Goal: Task Accomplishment & Management: Manage account settings

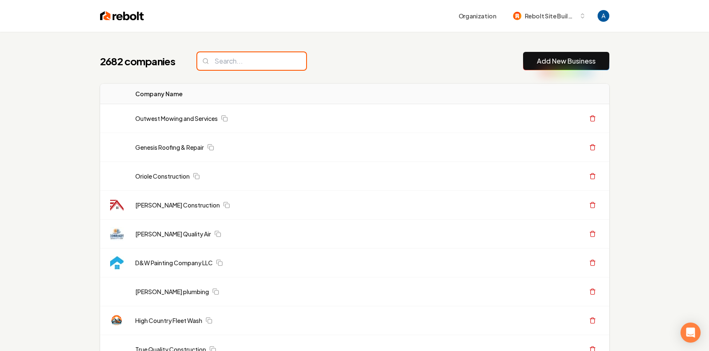
click at [245, 64] on input "search" at bounding box center [251, 61] width 109 height 18
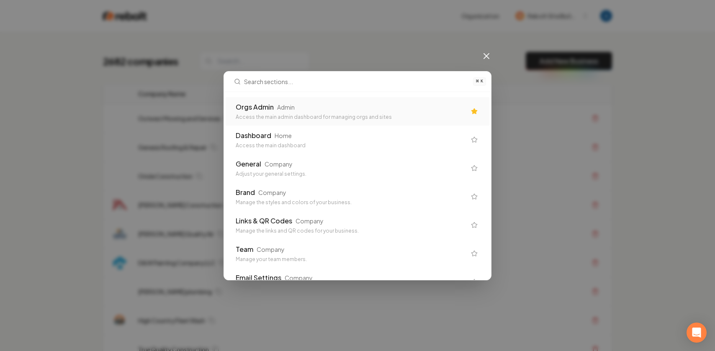
click at [298, 112] on div "Orgs Admin Admin Access the main admin dashboard for managing orgs and sites" at bounding box center [351, 111] width 230 height 18
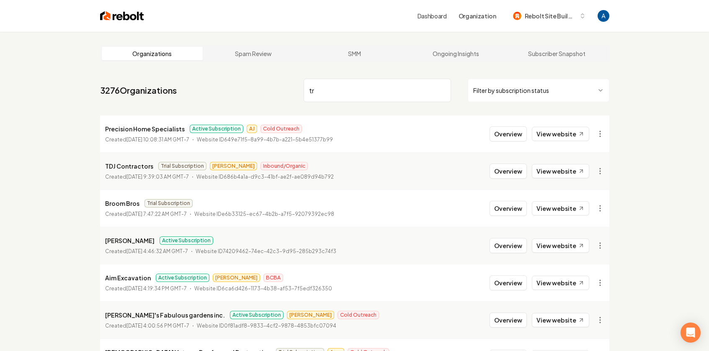
type input "t"
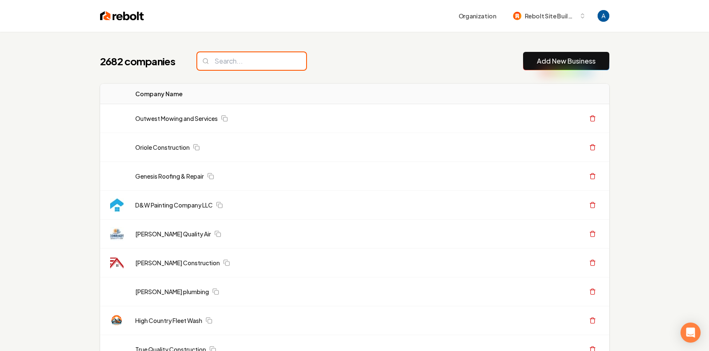
click at [243, 61] on input "search" at bounding box center [251, 61] width 109 height 18
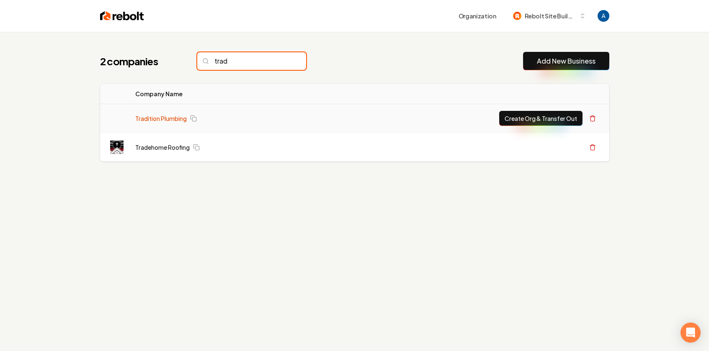
type input "trad"
click at [160, 121] on link "Tradition Plumbing" at bounding box center [161, 118] width 52 height 8
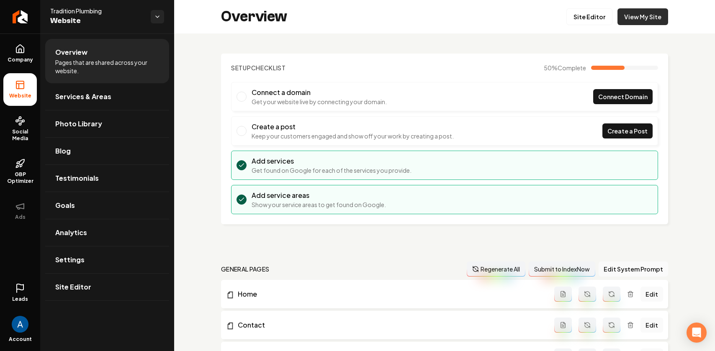
click at [635, 18] on link "View My Site" at bounding box center [643, 16] width 51 height 17
click at [580, 18] on link "Site Editor" at bounding box center [590, 16] width 46 height 17
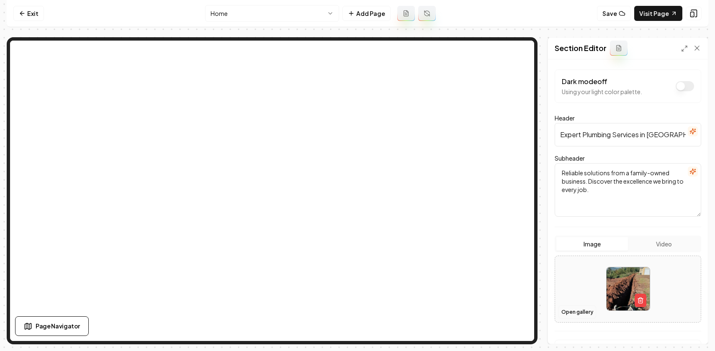
click at [576, 308] on button "Open gallery" at bounding box center [578, 312] width 38 height 13
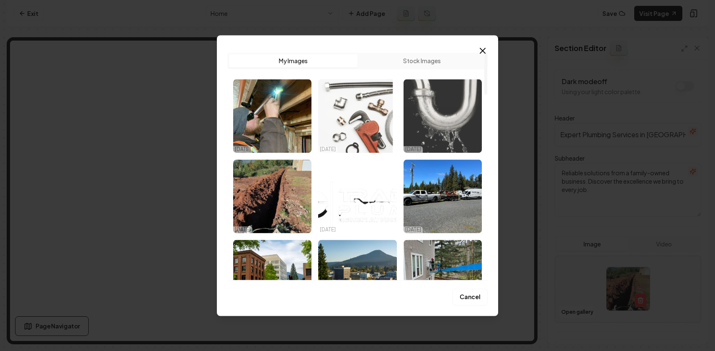
click at [456, 114] on img "Select image image_68ee7f1c5c7cd75eb86c99d4.webp" at bounding box center [443, 116] width 78 height 74
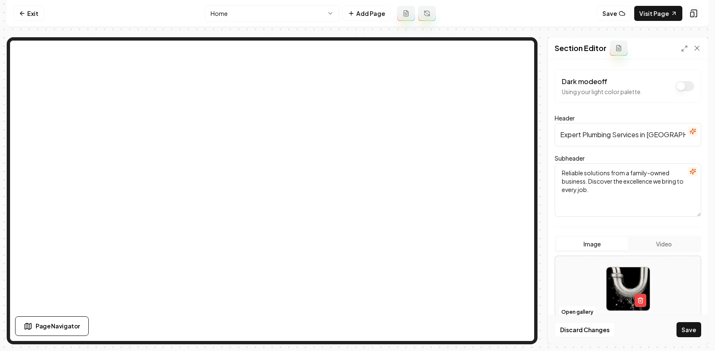
drag, startPoint x: 689, startPoint y: 328, endPoint x: 684, endPoint y: 324, distance: 6.5
click at [689, 328] on button "Save" at bounding box center [689, 329] width 25 height 15
click at [576, 313] on button "Open gallery" at bounding box center [578, 312] width 38 height 13
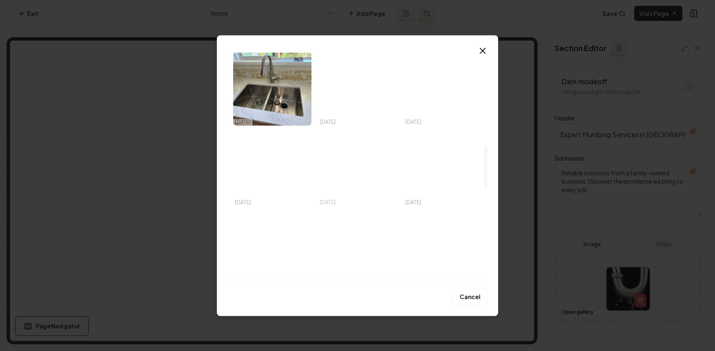
scroll to position [360, 0]
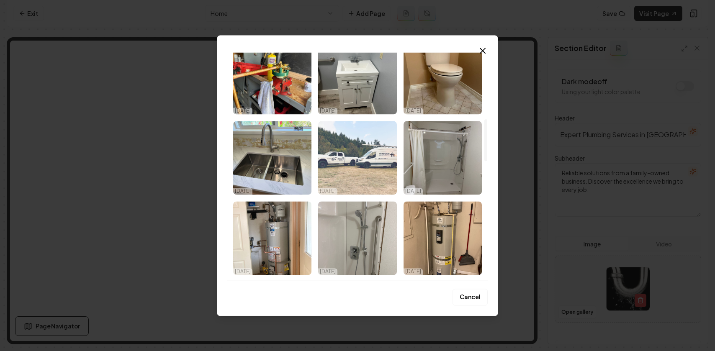
click at [366, 153] on img "Select image image_68ee7e6a5c7cd75eb868b611.jpeg" at bounding box center [357, 158] width 78 height 74
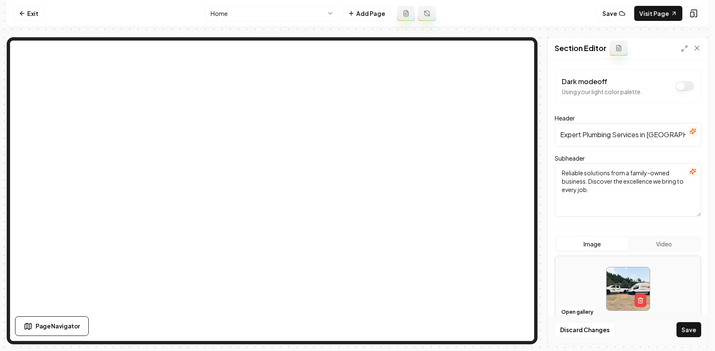
click at [691, 330] on button "Save" at bounding box center [689, 329] width 25 height 15
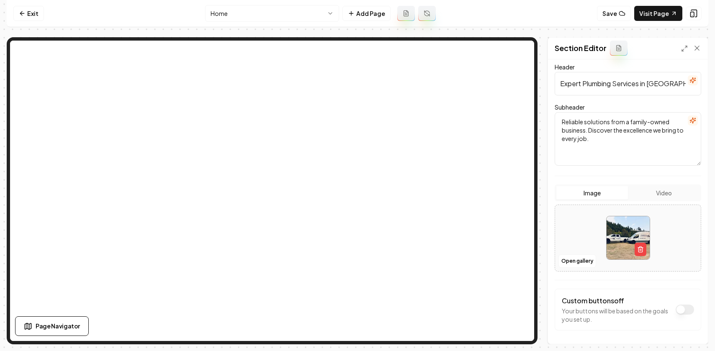
scroll to position [81, 0]
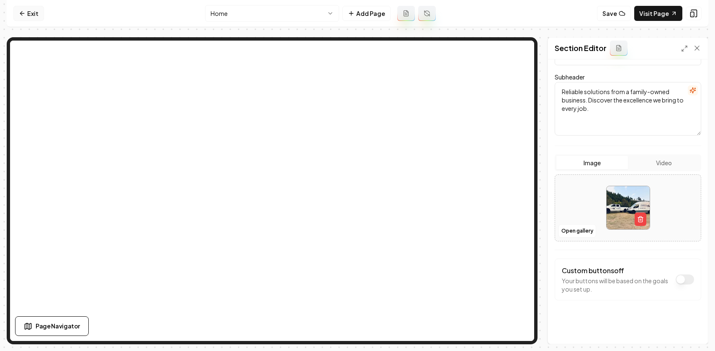
click at [28, 18] on link "Exit" at bounding box center [28, 13] width 31 height 15
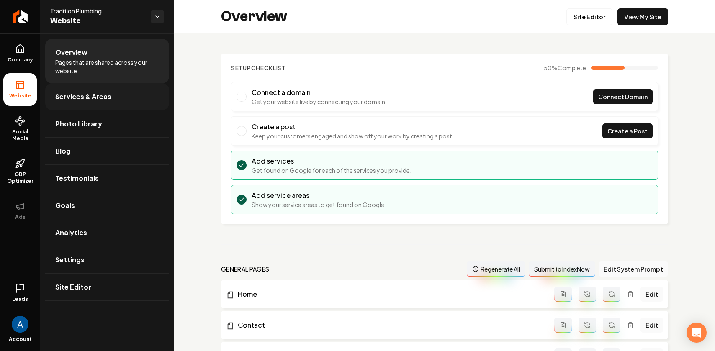
click at [90, 101] on span "Services & Areas" at bounding box center [83, 97] width 56 height 10
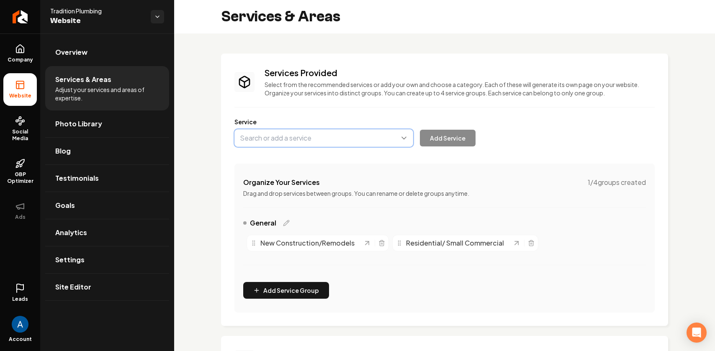
click at [287, 140] on button "Main content area" at bounding box center [324, 138] width 179 height 18
type input "Residential Plumbing Services"
click at [452, 136] on button "Add Service" at bounding box center [448, 138] width 56 height 17
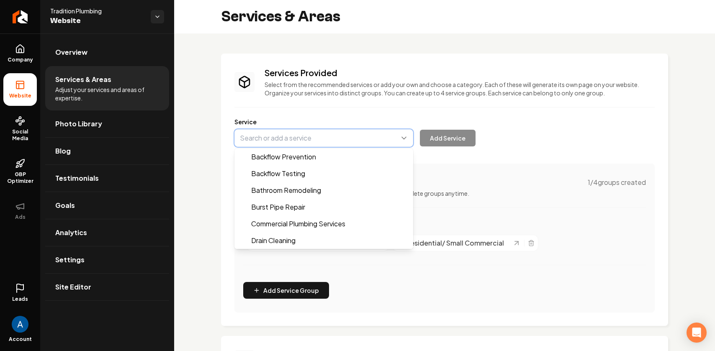
click at [308, 139] on button "Main content area" at bounding box center [324, 138] width 179 height 18
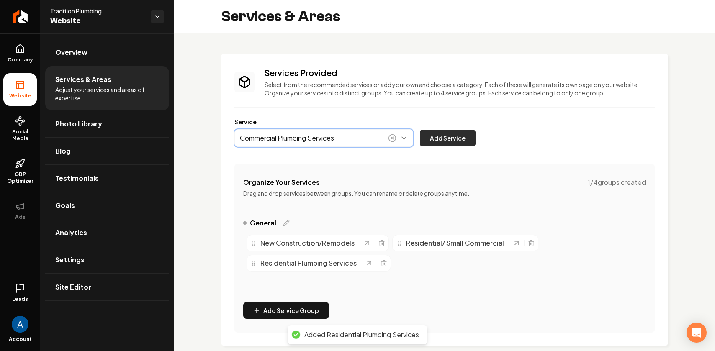
type input "Commercial Plumbing Services"
click at [442, 139] on button "Add Service" at bounding box center [448, 138] width 56 height 17
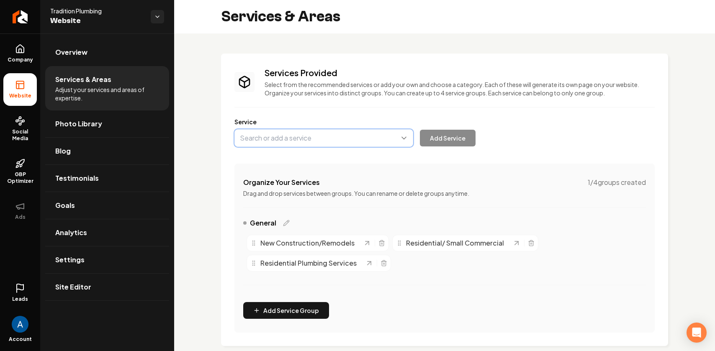
click at [302, 142] on button "Main content area" at bounding box center [324, 138] width 179 height 18
type input "New Construction"
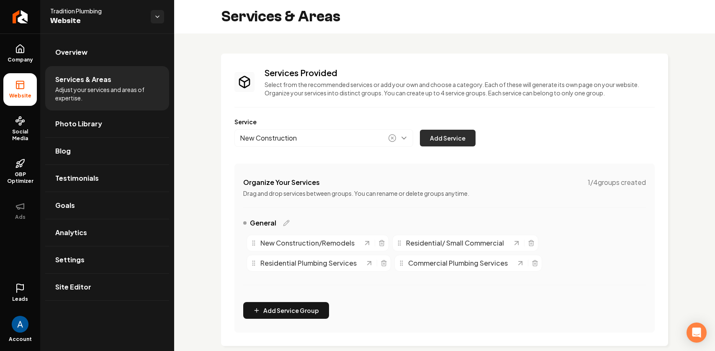
click at [434, 137] on button "Add Service" at bounding box center [448, 138] width 56 height 17
click at [304, 138] on button "Main content area" at bounding box center [324, 138] width 179 height 18
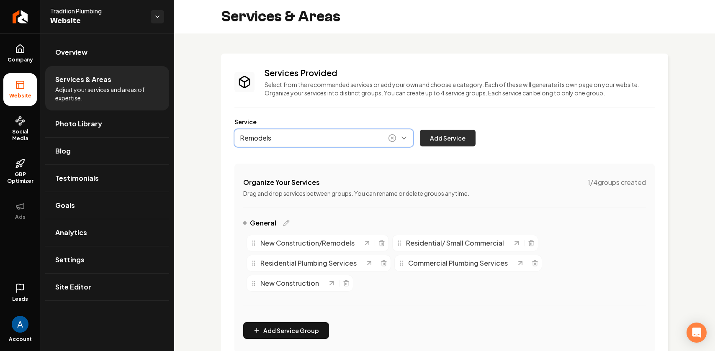
type input "Remodels"
click at [443, 142] on button "Add Service" at bounding box center [448, 138] width 56 height 17
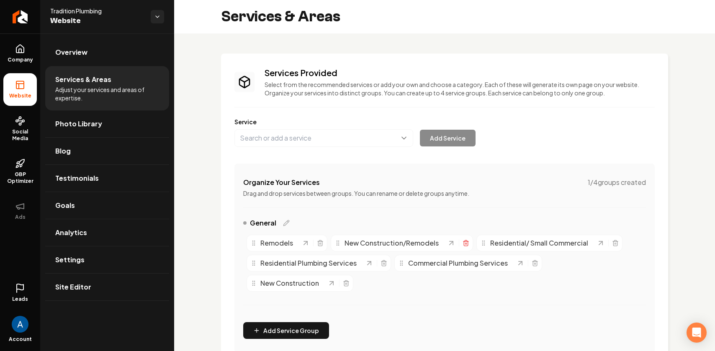
click at [464, 243] on icon "Main content area" at bounding box center [466, 243] width 7 height 7
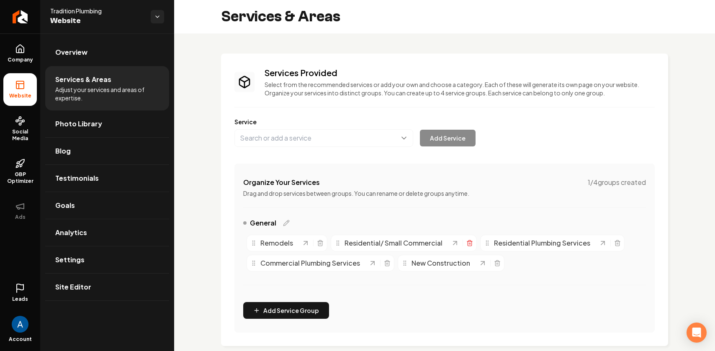
click at [468, 243] on icon "Main content area" at bounding box center [470, 243] width 7 height 7
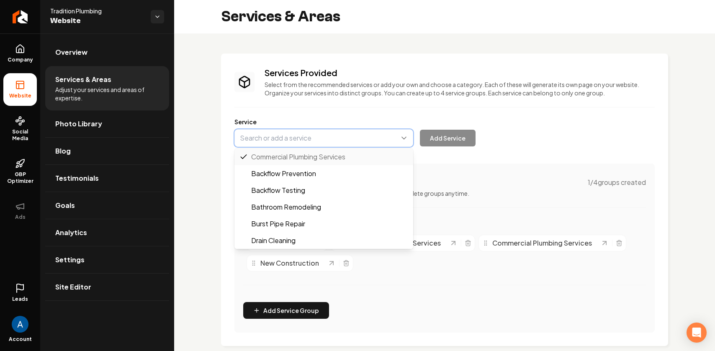
click at [307, 141] on button "Main content area" at bounding box center [324, 138] width 179 height 18
type input "Tankless Water Heater Installation"
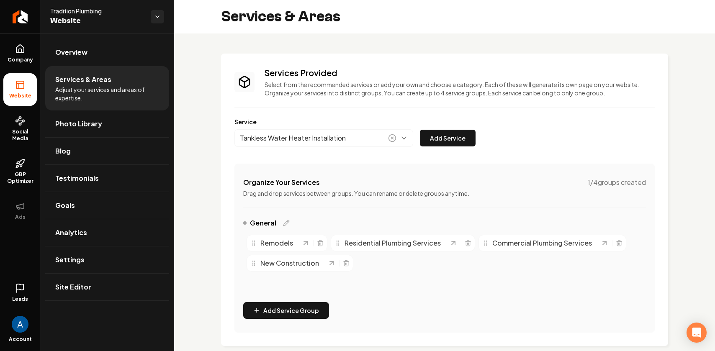
click at [449, 132] on button "Add Service" at bounding box center [448, 138] width 56 height 17
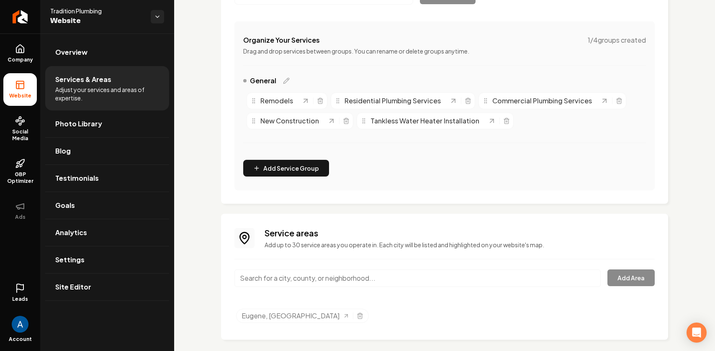
scroll to position [151, 0]
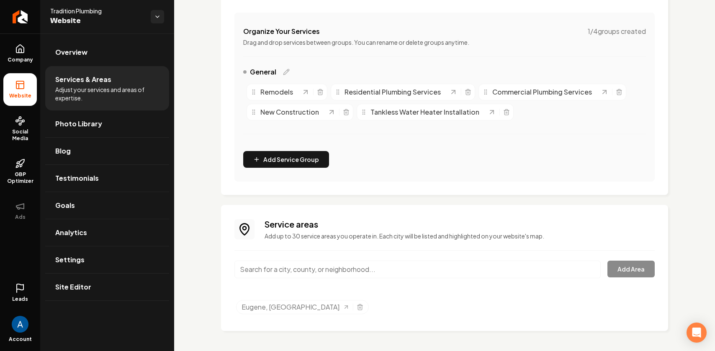
click at [307, 275] on input "Main content area" at bounding box center [418, 270] width 366 height 18
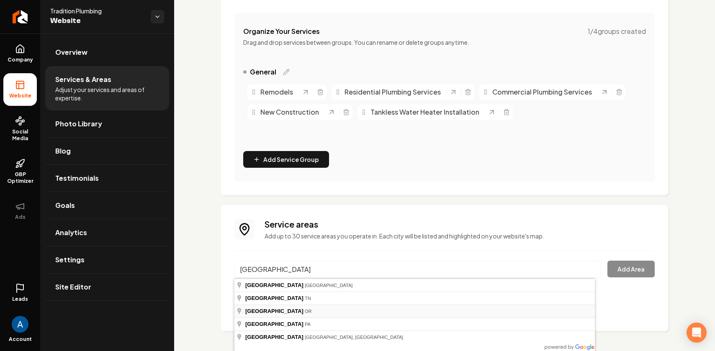
type input "[GEOGRAPHIC_DATA], [GEOGRAPHIC_DATA]"
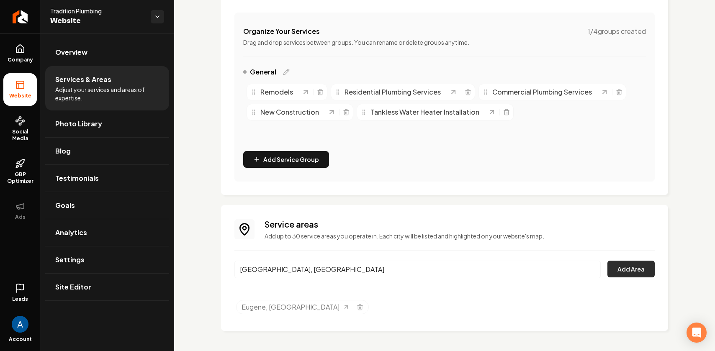
click at [619, 275] on button "Add Area" at bounding box center [631, 269] width 47 height 17
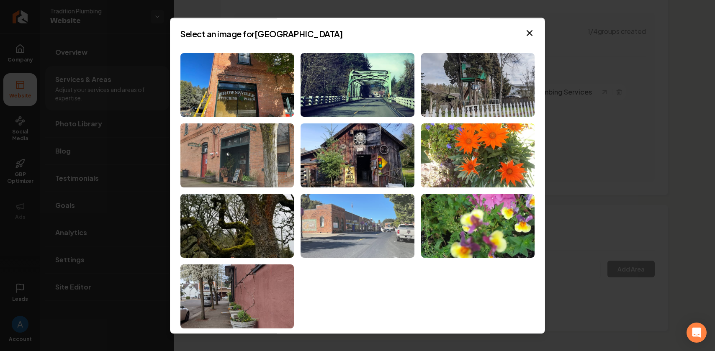
click at [357, 218] on img at bounding box center [357, 226] width 113 height 64
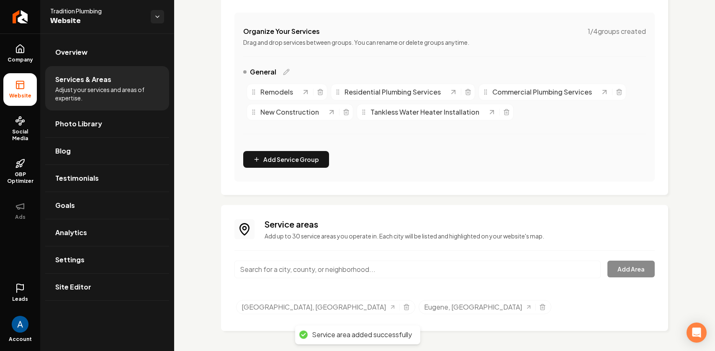
click at [79, 57] on span "Overview" at bounding box center [71, 52] width 32 height 10
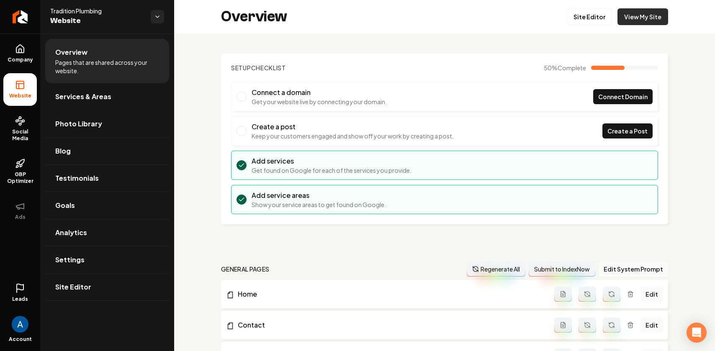
click at [644, 21] on link "View My Site" at bounding box center [643, 16] width 51 height 17
click at [580, 19] on link "Site Editor" at bounding box center [590, 16] width 46 height 17
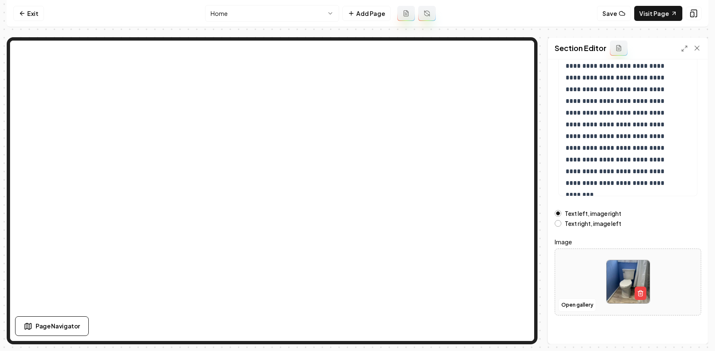
scroll to position [101, 0]
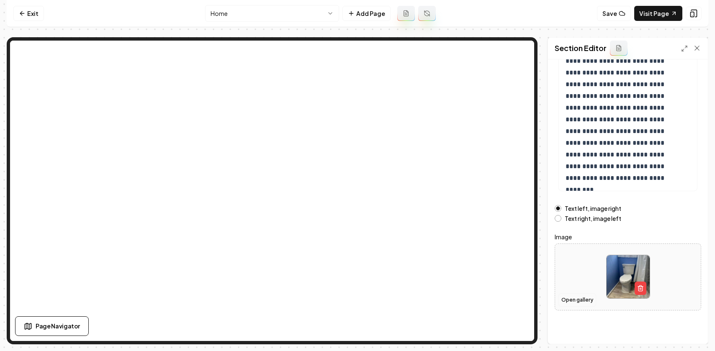
click at [569, 302] on button "Open gallery" at bounding box center [578, 300] width 38 height 13
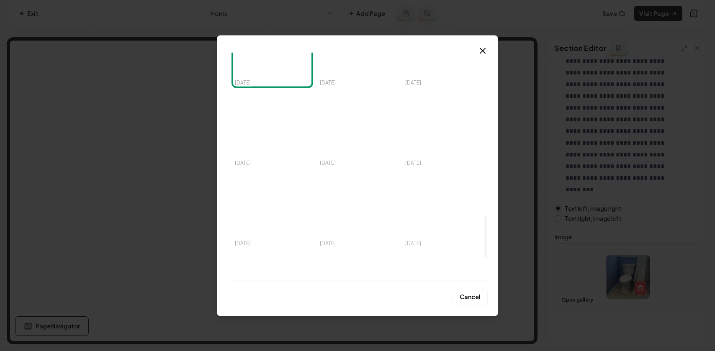
scroll to position [751, 0]
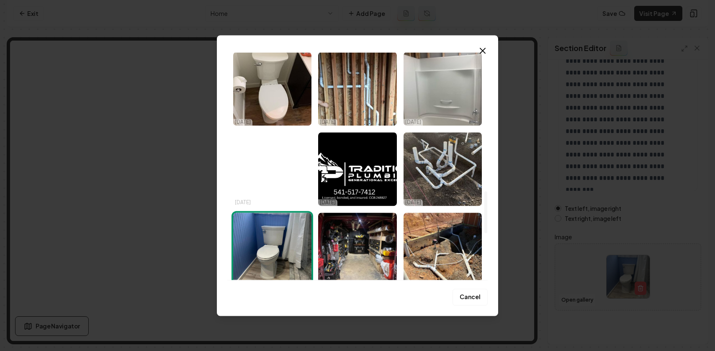
click at [284, 173] on img "Select image image_68ee7e695c7cd75eb868b09f.jpeg" at bounding box center [272, 169] width 78 height 74
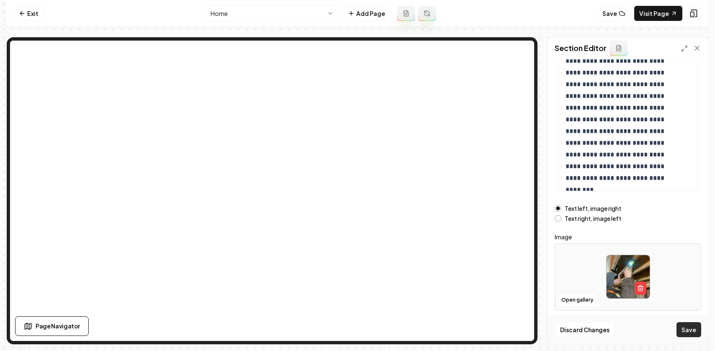
click at [684, 329] on button "Save" at bounding box center [689, 329] width 25 height 15
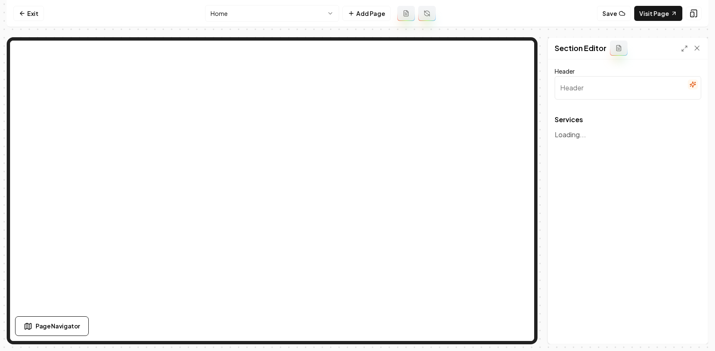
type input "Our Expert Plumbing Services"
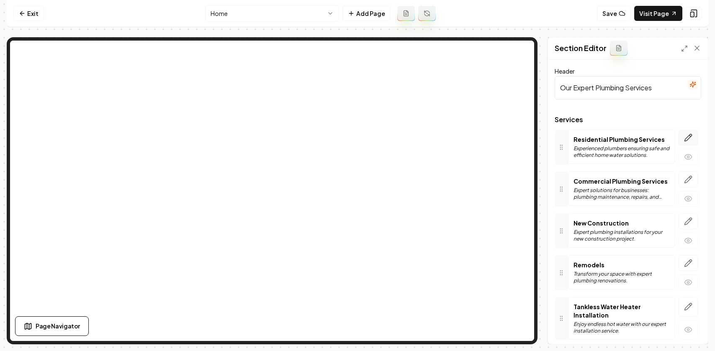
click at [684, 140] on icon "button" at bounding box center [688, 138] width 8 height 8
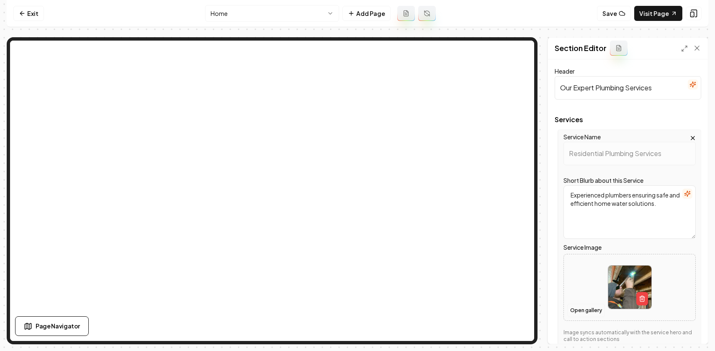
click at [593, 309] on button "Open gallery" at bounding box center [586, 310] width 38 height 13
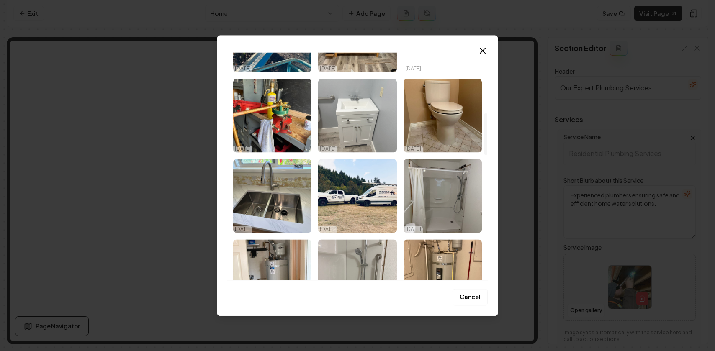
scroll to position [327, 0]
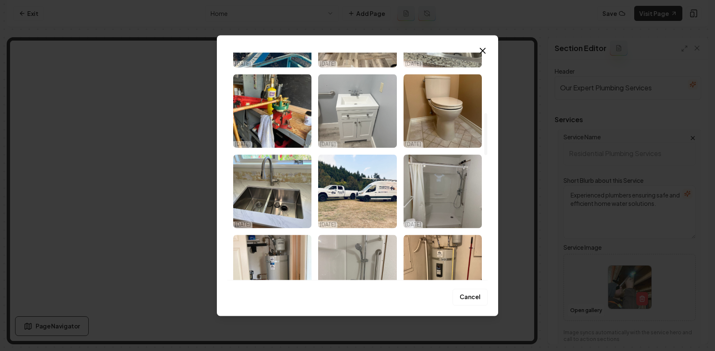
click at [358, 117] on img "Select image image_68ee7e695c7cd75eb868b1c6.jpeg" at bounding box center [357, 111] width 78 height 74
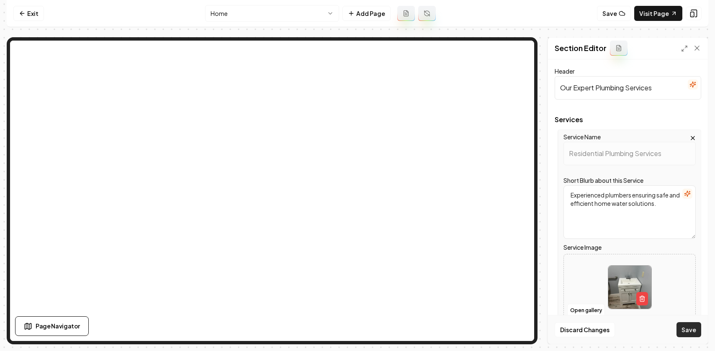
click at [694, 331] on button "Save" at bounding box center [689, 329] width 25 height 15
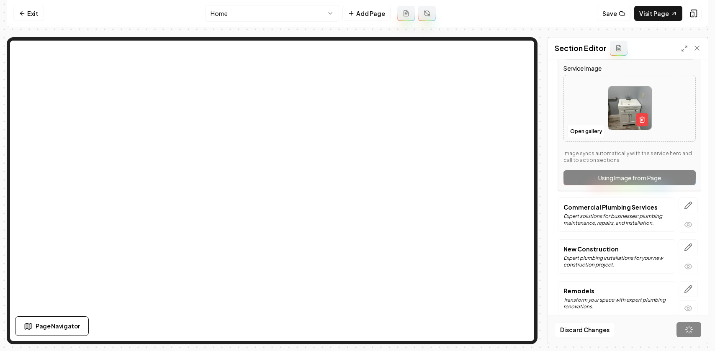
scroll to position [224, 0]
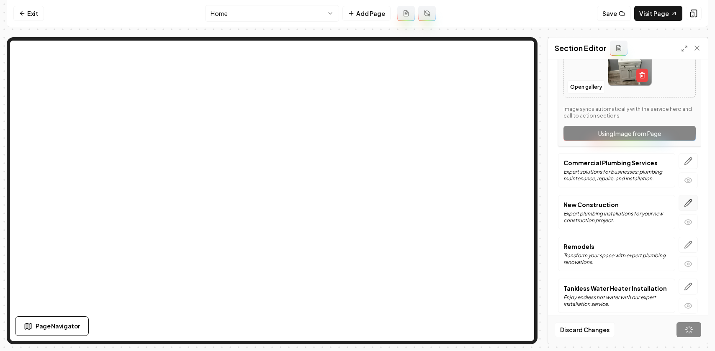
click at [684, 204] on icon "button" at bounding box center [688, 203] width 8 height 8
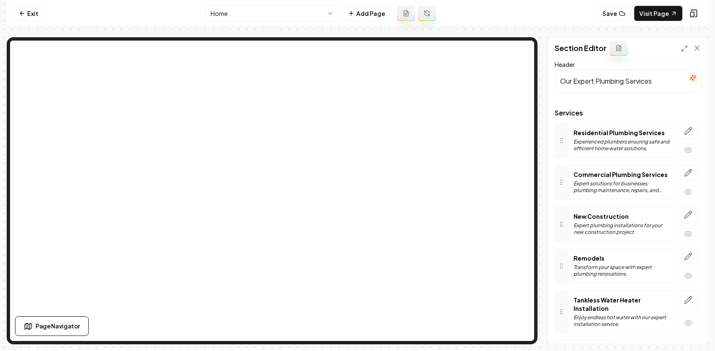
scroll to position [34, 0]
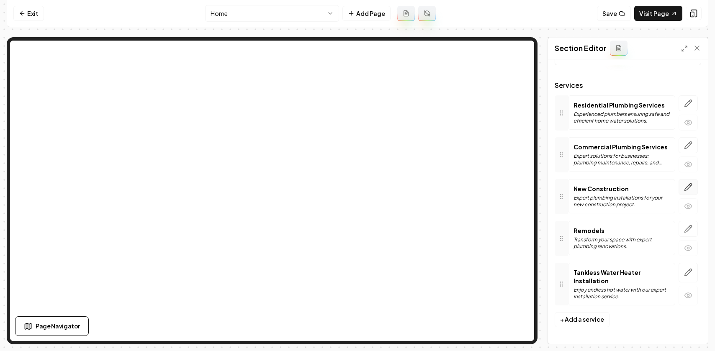
click at [684, 186] on icon "button" at bounding box center [688, 187] width 8 height 8
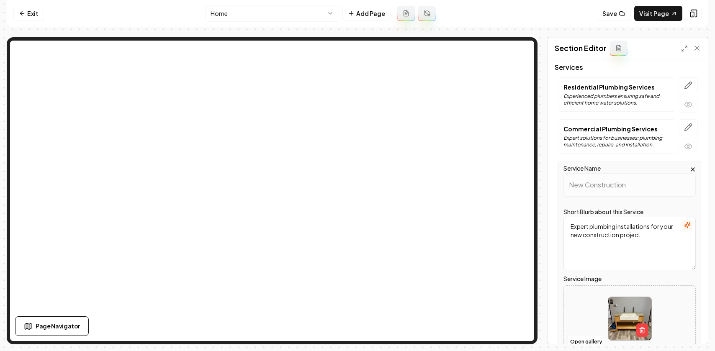
scroll to position [178, 0]
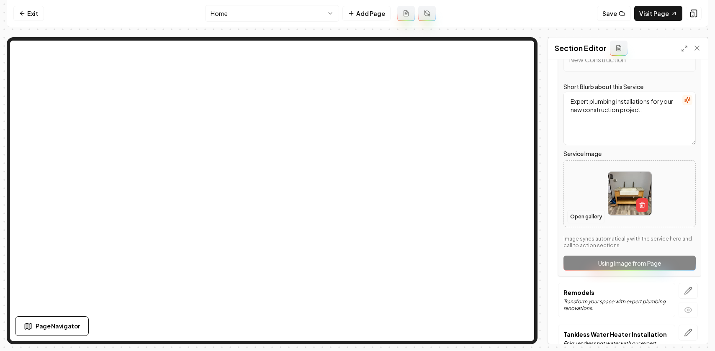
click at [577, 219] on button "Open gallery" at bounding box center [586, 216] width 38 height 13
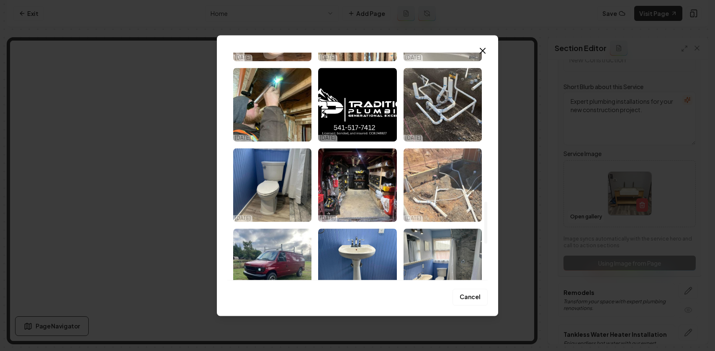
scroll to position [833, 0]
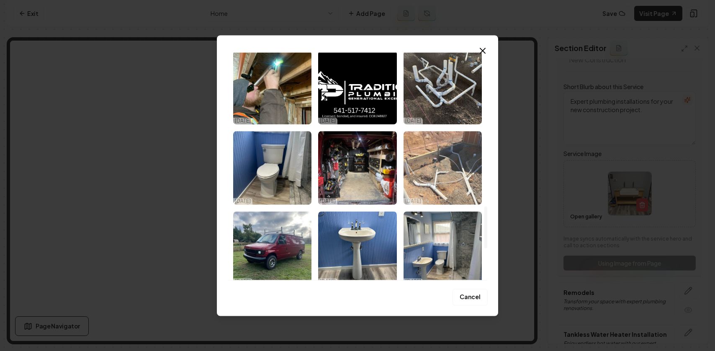
click at [439, 157] on img "Select image image_68ee7e695c7cd75eb868af8d.jpeg" at bounding box center [443, 168] width 78 height 74
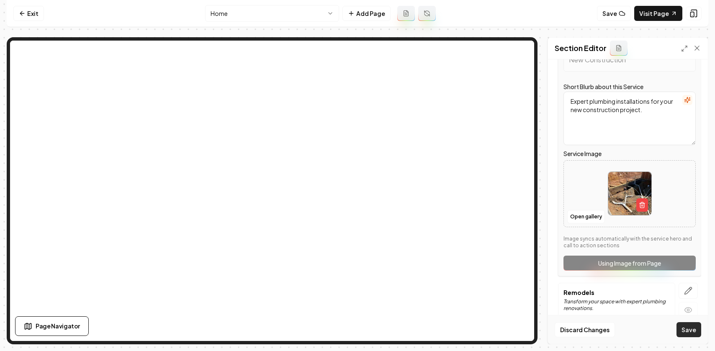
click at [693, 329] on button "Save" at bounding box center [689, 329] width 25 height 15
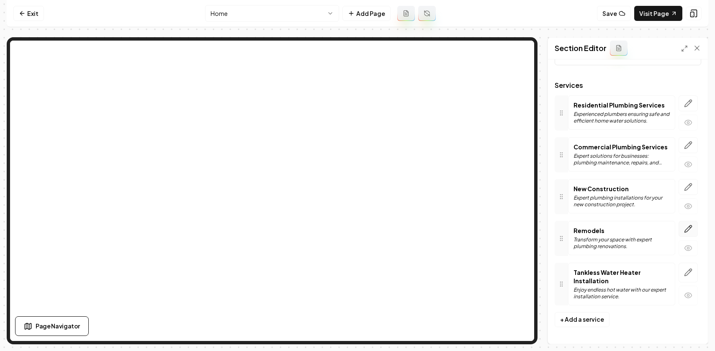
click at [679, 227] on button "button" at bounding box center [688, 229] width 19 height 16
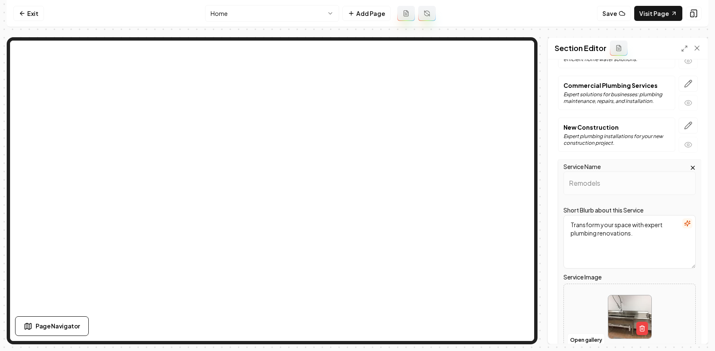
scroll to position [101, 0]
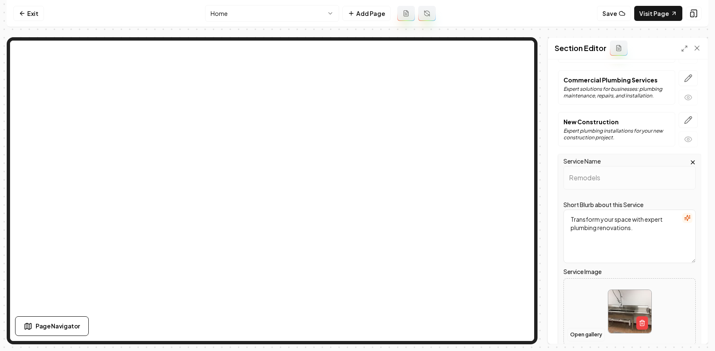
click at [582, 333] on button "Open gallery" at bounding box center [586, 334] width 38 height 13
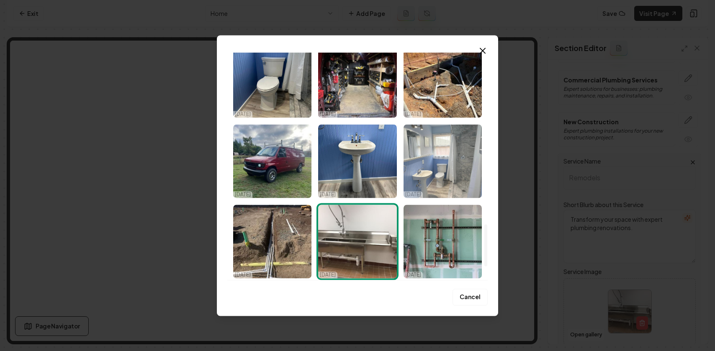
scroll to position [930, 0]
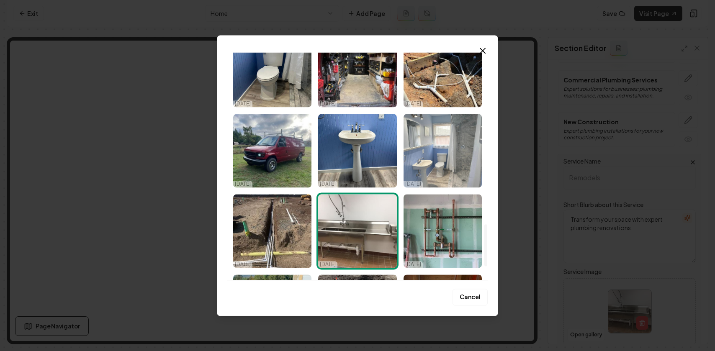
click at [441, 156] on img "Select image image_68ee7e695c7cd75eb868b018.jpeg" at bounding box center [443, 151] width 78 height 74
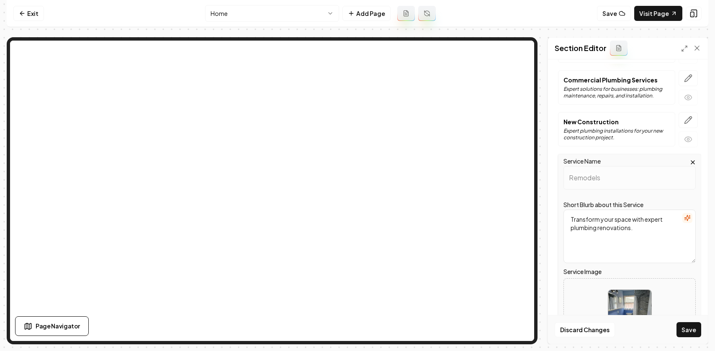
click at [687, 334] on button "Save" at bounding box center [689, 329] width 25 height 15
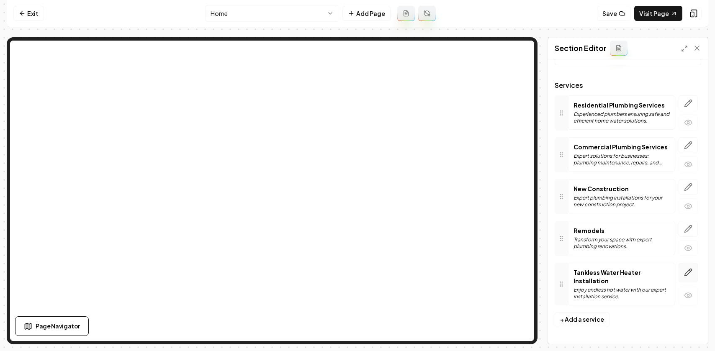
click at [685, 273] on icon "button" at bounding box center [688, 272] width 7 height 7
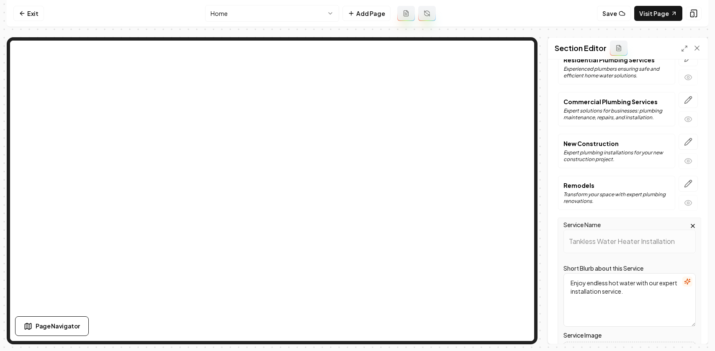
scroll to position [200, 0]
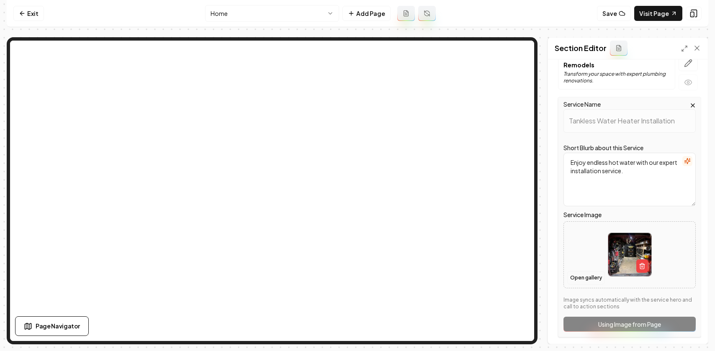
click at [580, 279] on button "Open gallery" at bounding box center [586, 277] width 38 height 13
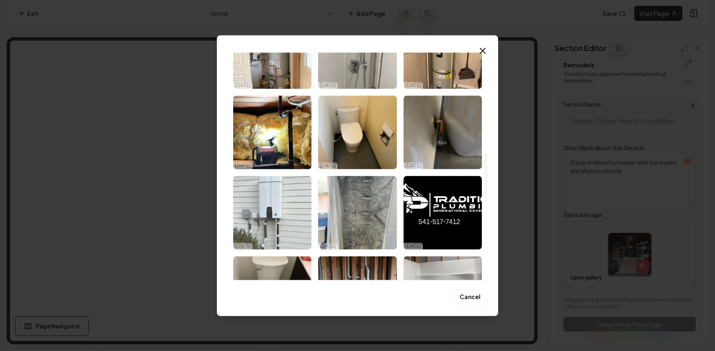
scroll to position [554, 0]
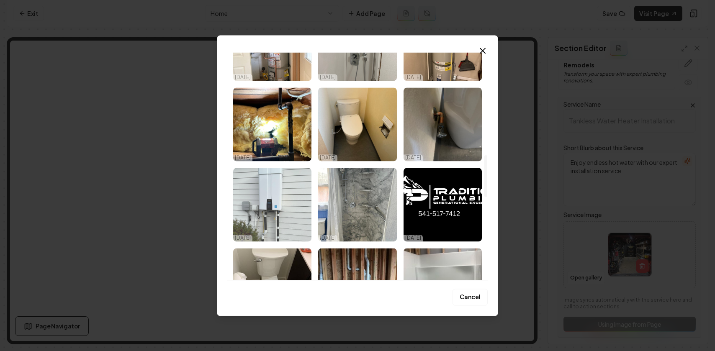
click at [272, 185] on img "Select image image_68ee7e695c7cd75eb868b0e4.jpeg" at bounding box center [272, 205] width 78 height 74
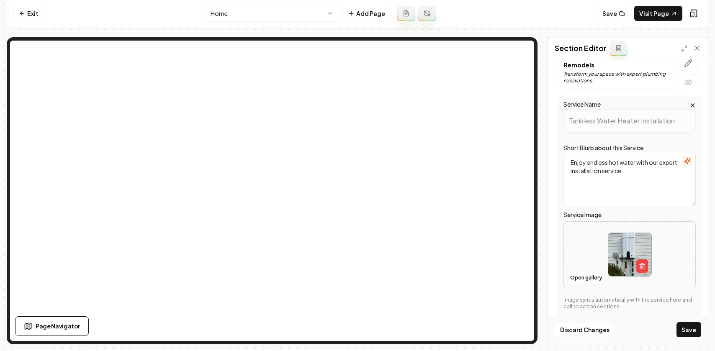
click at [688, 332] on button "Save" at bounding box center [689, 329] width 25 height 15
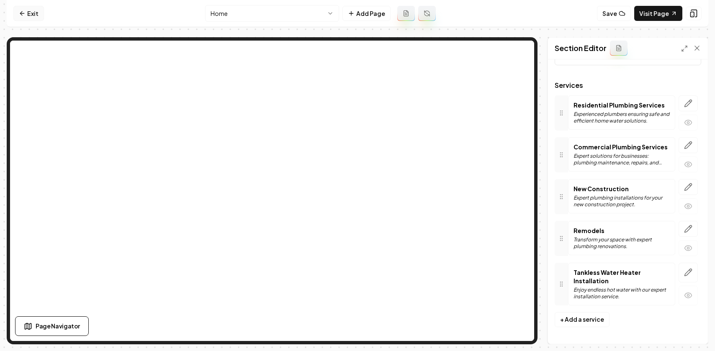
click at [19, 10] on icon at bounding box center [22, 13] width 7 height 7
